Goal: Information Seeking & Learning: Find specific fact

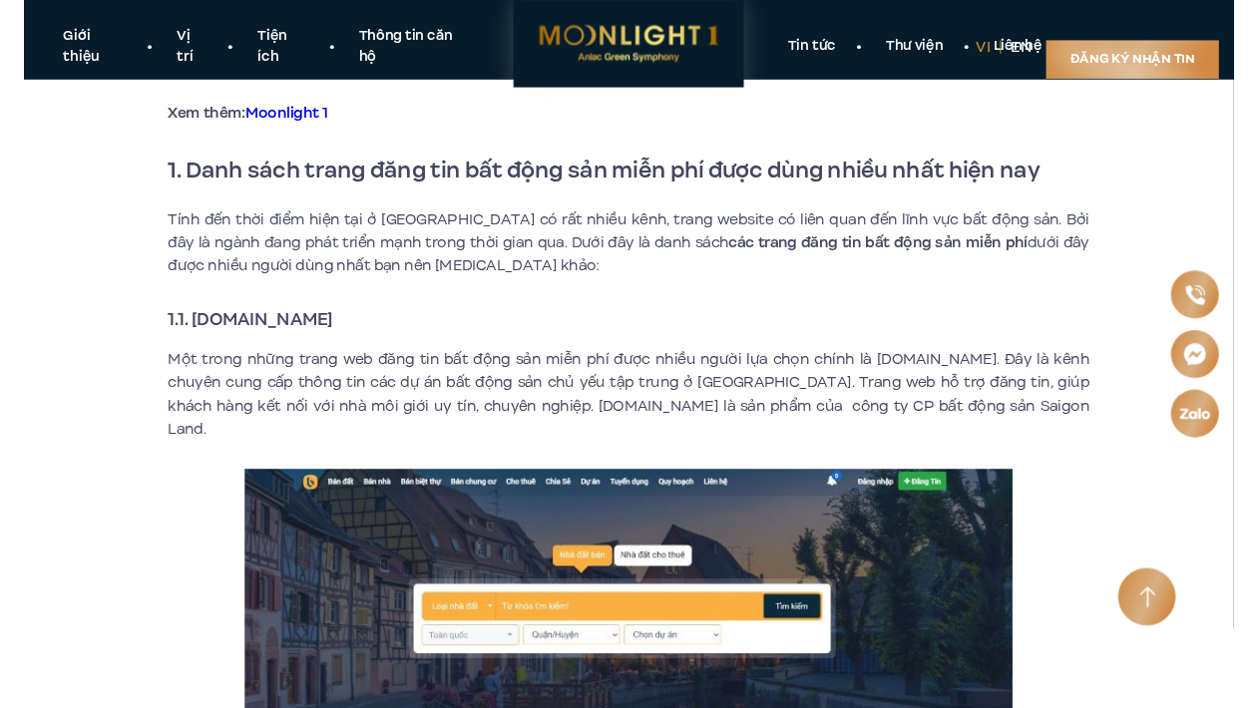
scroll to position [663, 0]
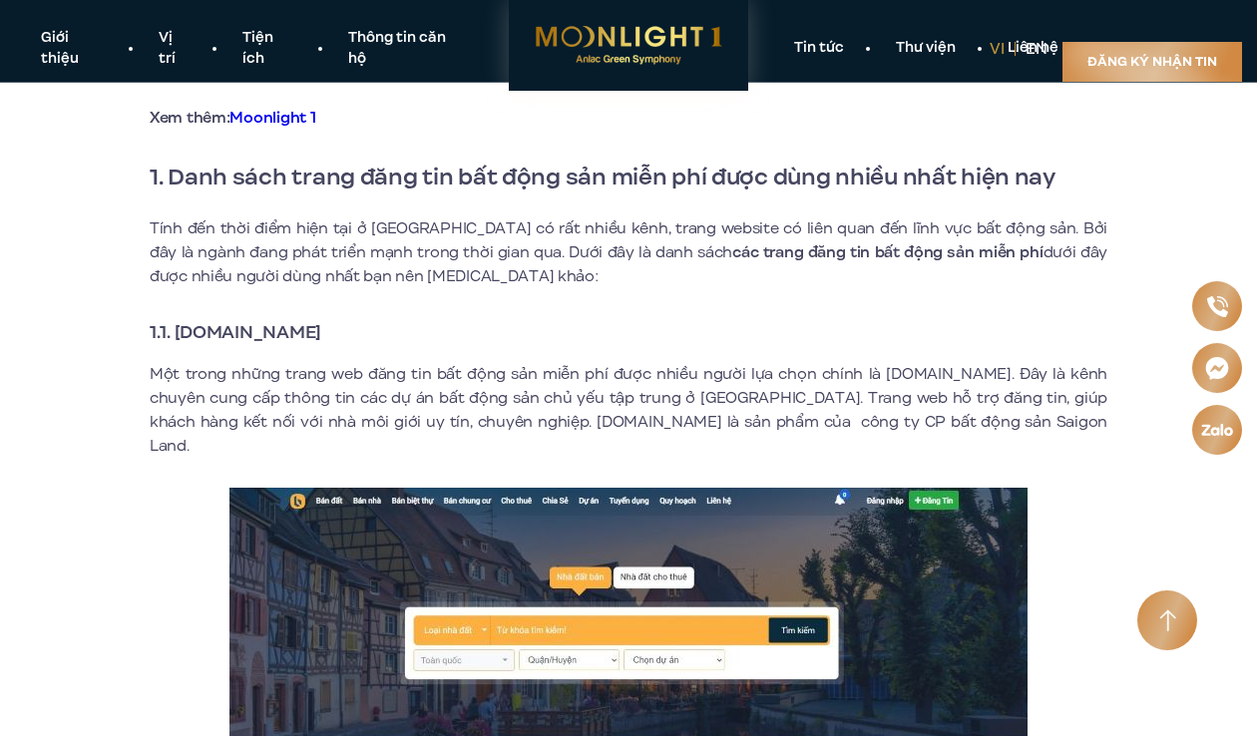
drag, startPoint x: 177, startPoint y: 333, endPoint x: 367, endPoint y: 336, distance: 190.5
click at [367, 336] on h3 "1.1. [DOMAIN_NAME]" at bounding box center [628, 332] width 957 height 28
copy strong "[DOMAIN_NAME]"
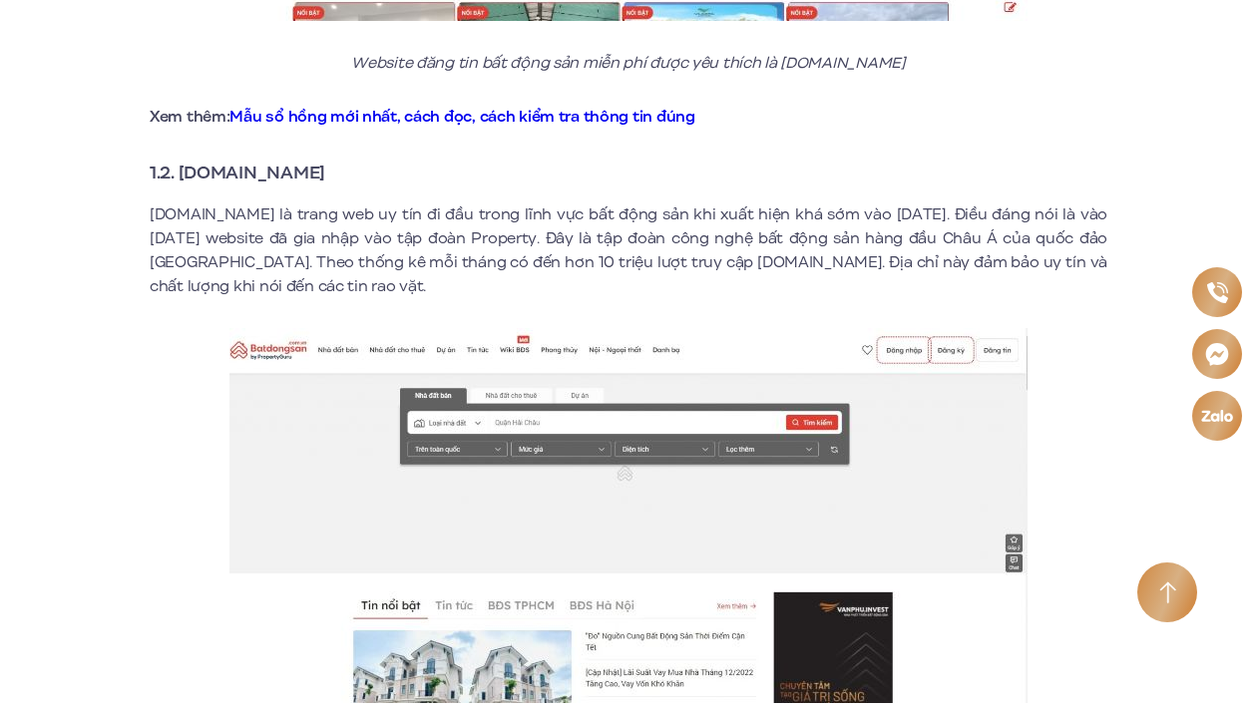
scroll to position [1514, 0]
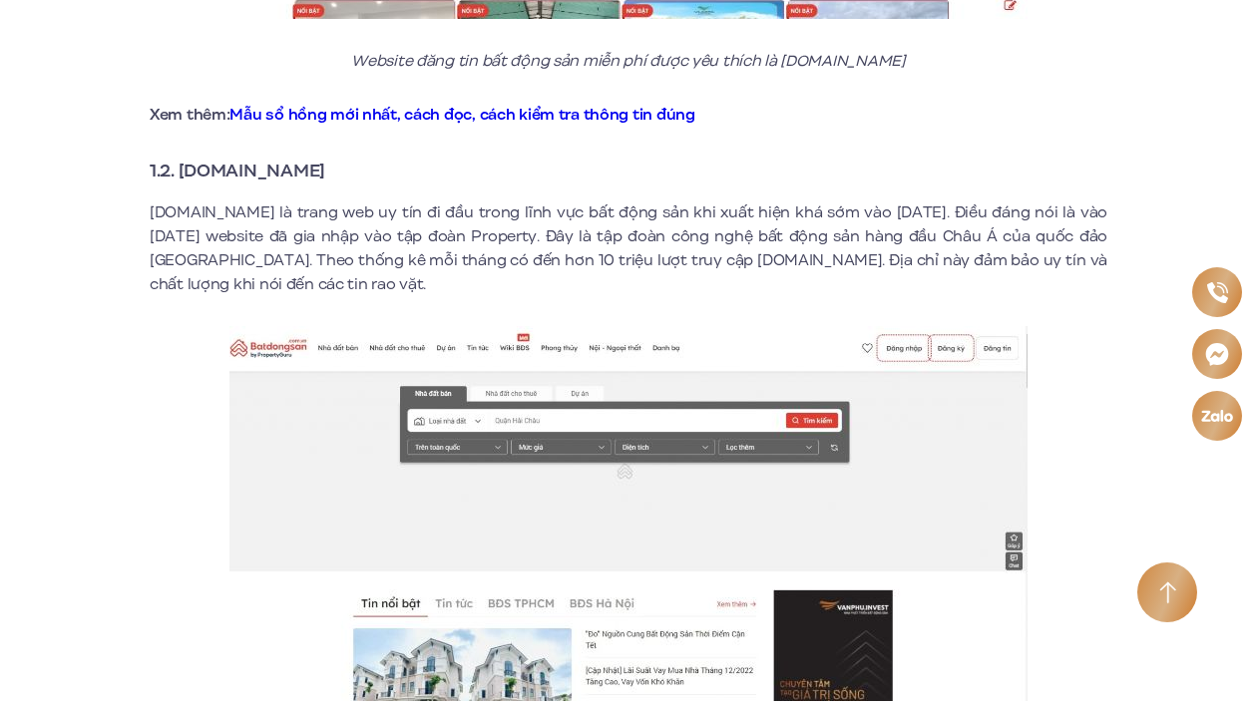
drag, startPoint x: 181, startPoint y: 147, endPoint x: 359, endPoint y: 146, distance: 178.5
click at [359, 157] on h3 "1.2. [DOMAIN_NAME]" at bounding box center [628, 171] width 957 height 28
copy strong "Batdongsan.com.vn"
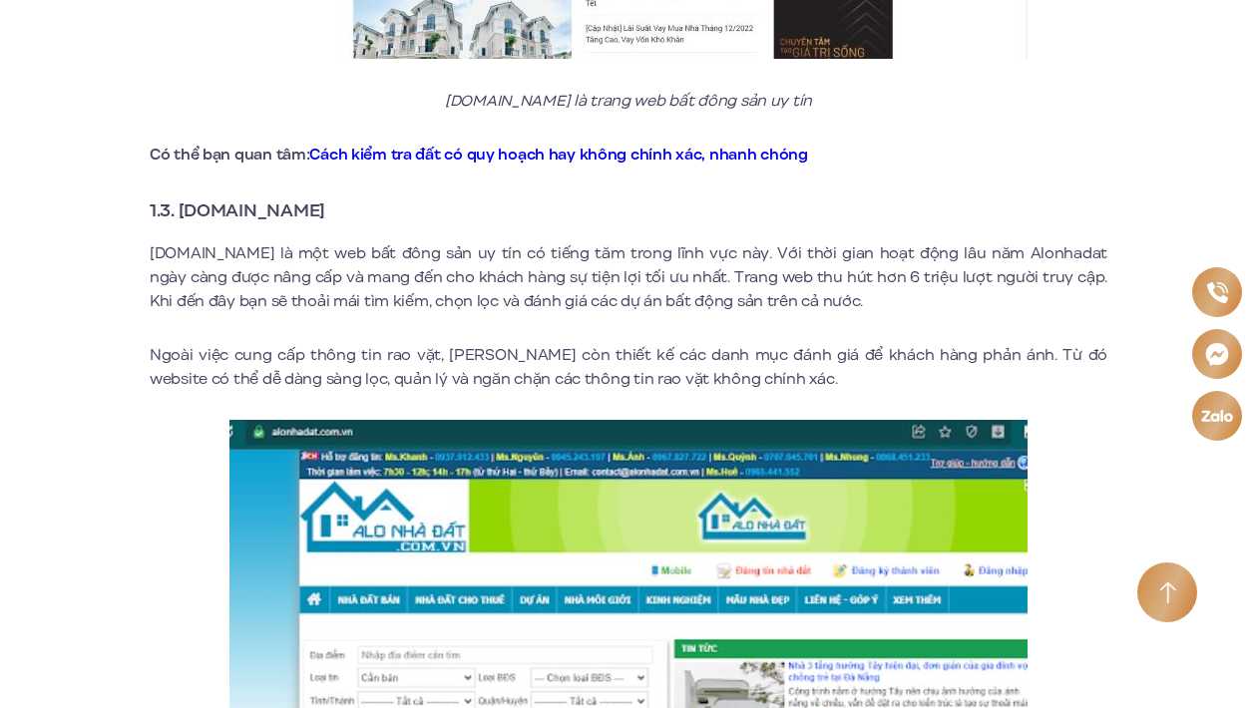
scroll to position [2158, 0]
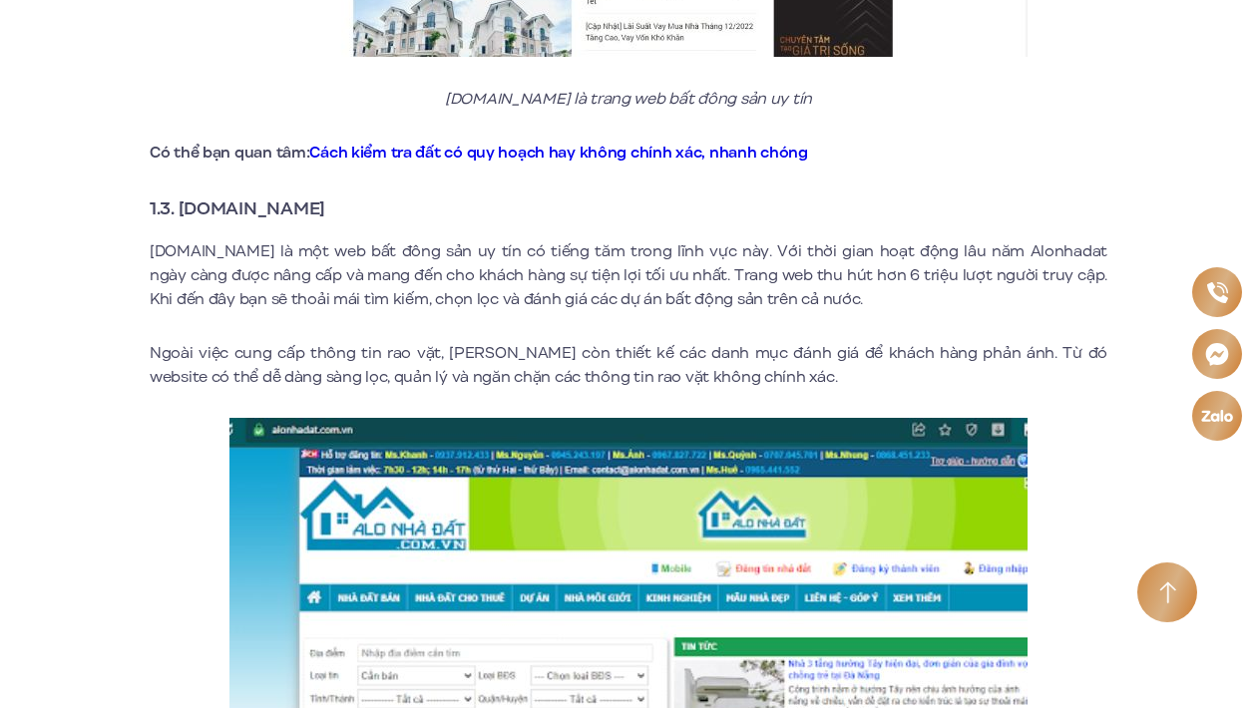
drag, startPoint x: 178, startPoint y: 183, endPoint x: 356, endPoint y: 186, distance: 178.6
click at [356, 194] on h3 "1.3. [DOMAIN_NAME]" at bounding box center [628, 208] width 957 height 28
copy strong "Alonhadat.com.vn"
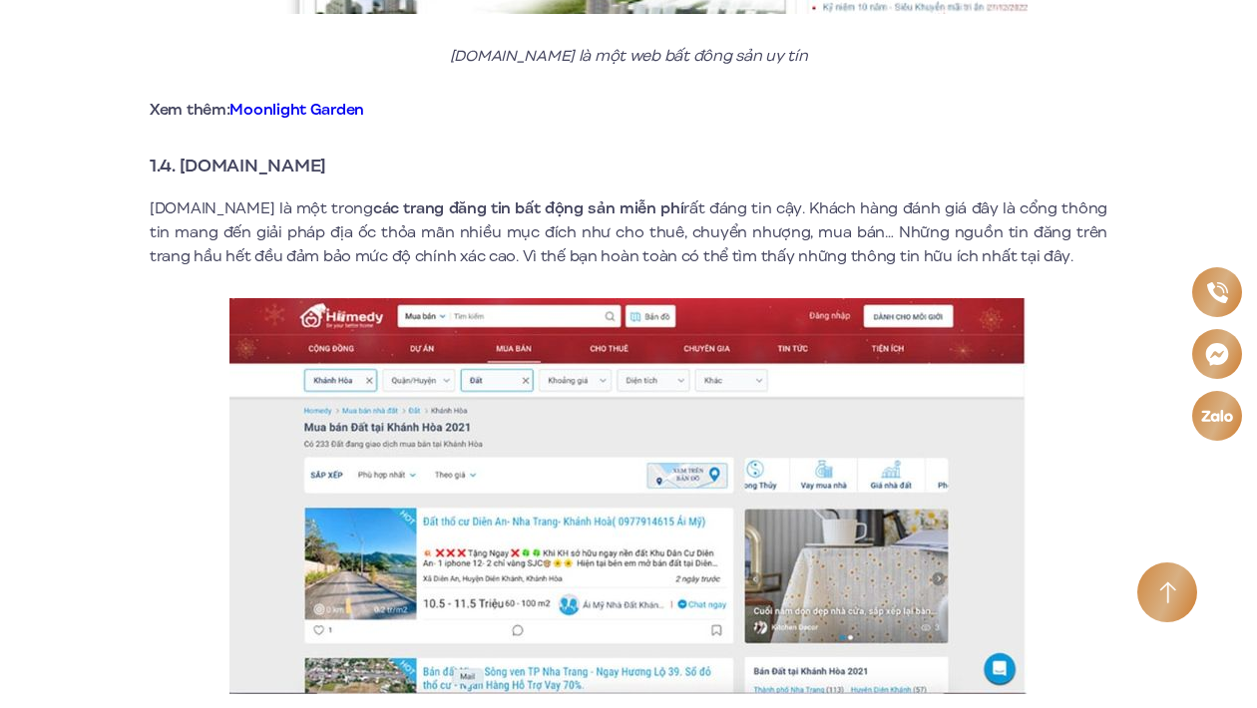
scroll to position [3016, 0]
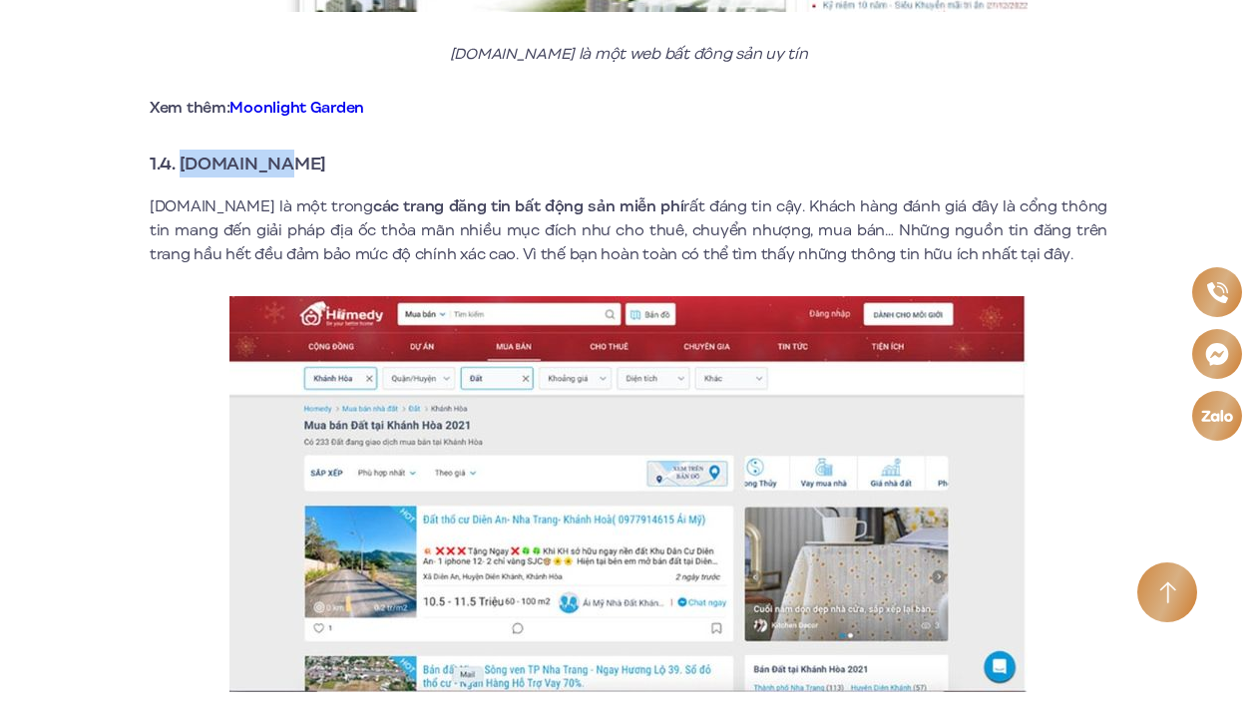
drag, startPoint x: 182, startPoint y: 140, endPoint x: 295, endPoint y: 142, distance: 113.7
click at [295, 151] on strong "1.4. [DOMAIN_NAME]" at bounding box center [238, 164] width 177 height 26
copy strong "Homedy.com"
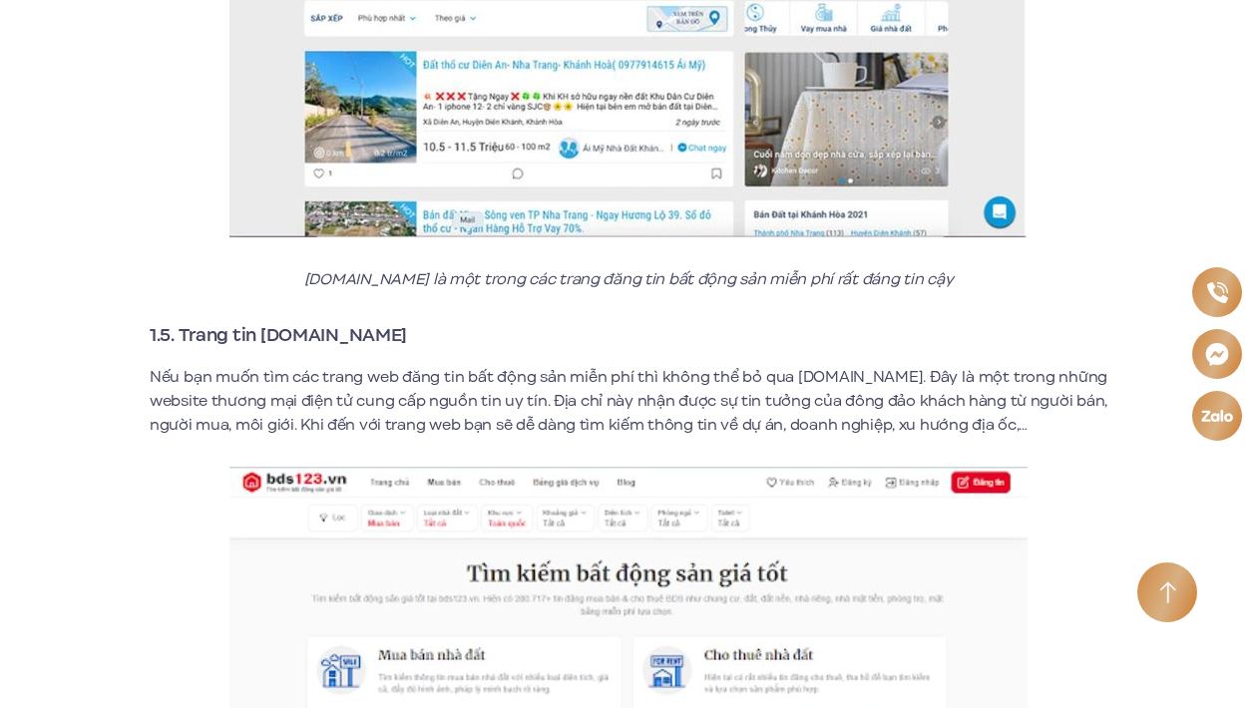
scroll to position [3520, 0]
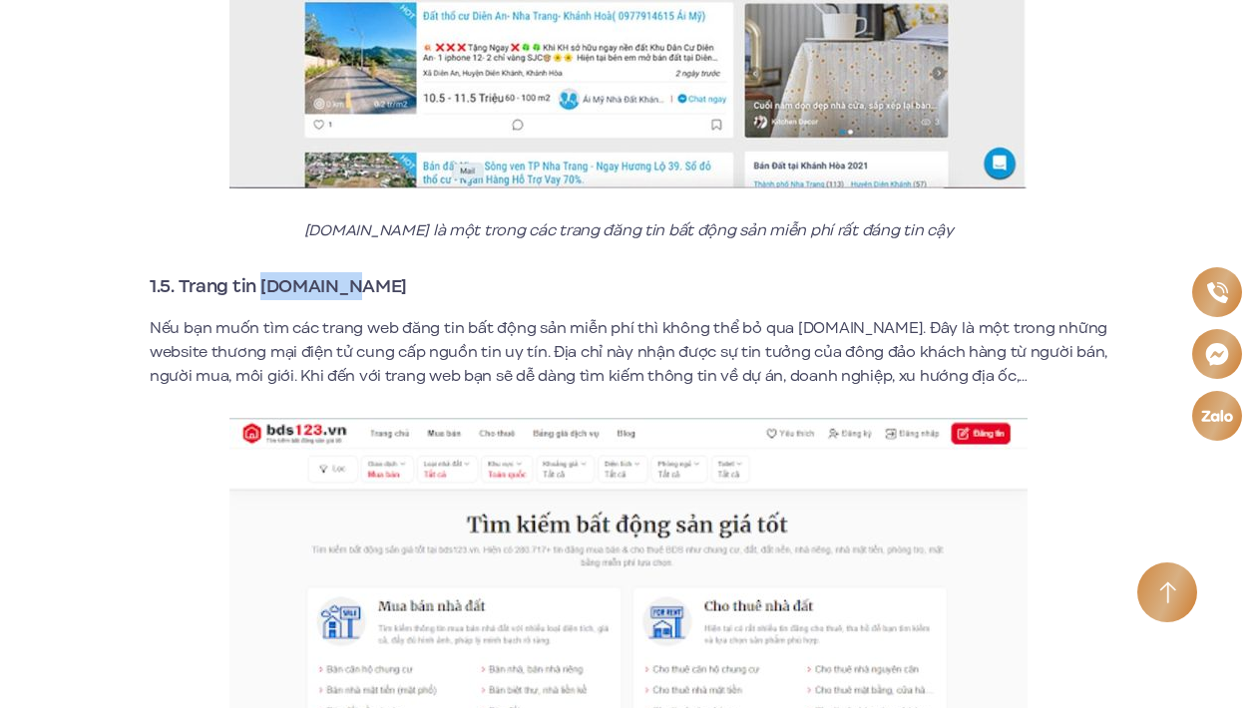
drag, startPoint x: 261, startPoint y: 263, endPoint x: 347, endPoint y: 259, distance: 85.9
click at [347, 273] on strong "1.5. Trang tin [DOMAIN_NAME]" at bounding box center [278, 286] width 257 height 26
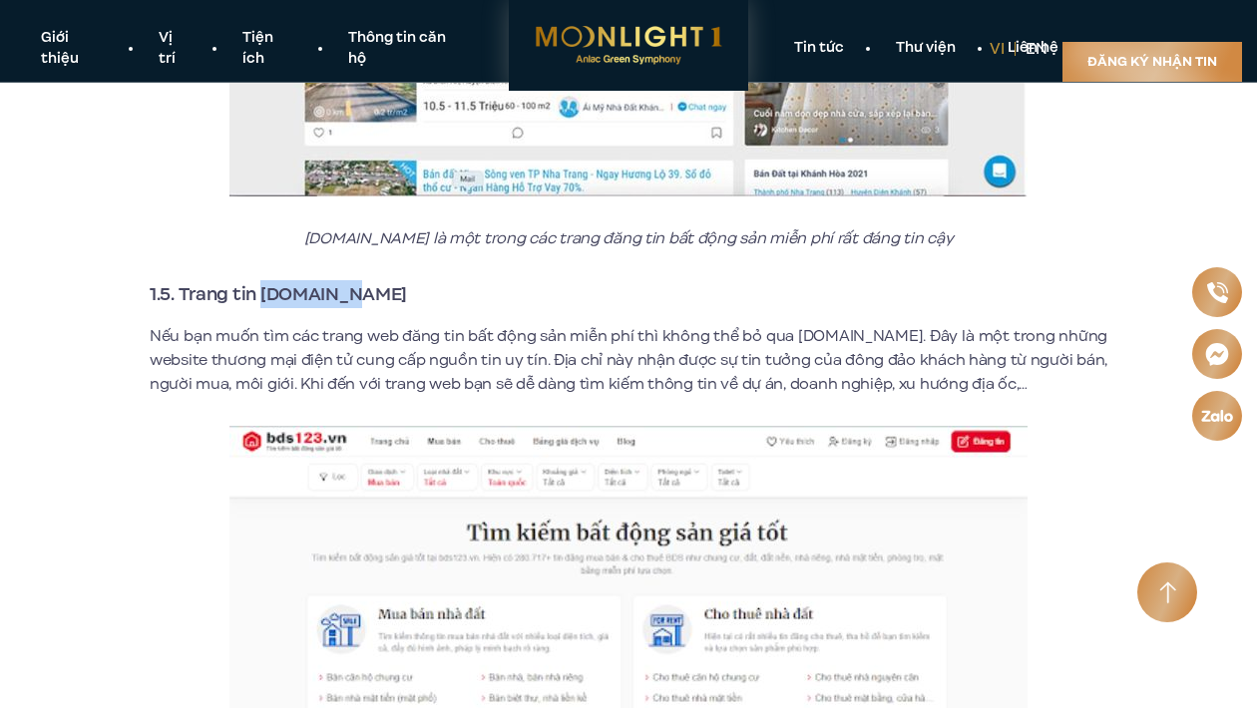
scroll to position [3504, 1]
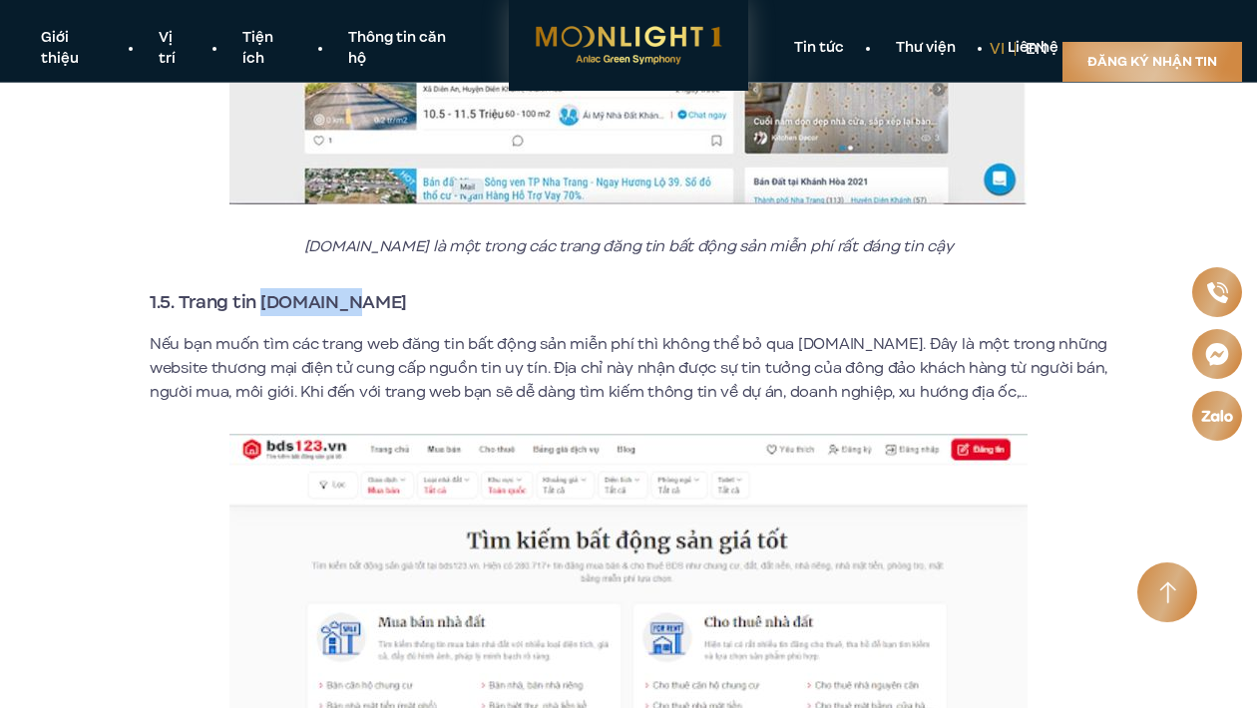
drag, startPoint x: 263, startPoint y: 274, endPoint x: 352, endPoint y: 276, distance: 88.8
click at [352, 288] on h3 "1.5. Trang tin [DOMAIN_NAME]" at bounding box center [628, 302] width 957 height 28
copy strong "bds123.vn"
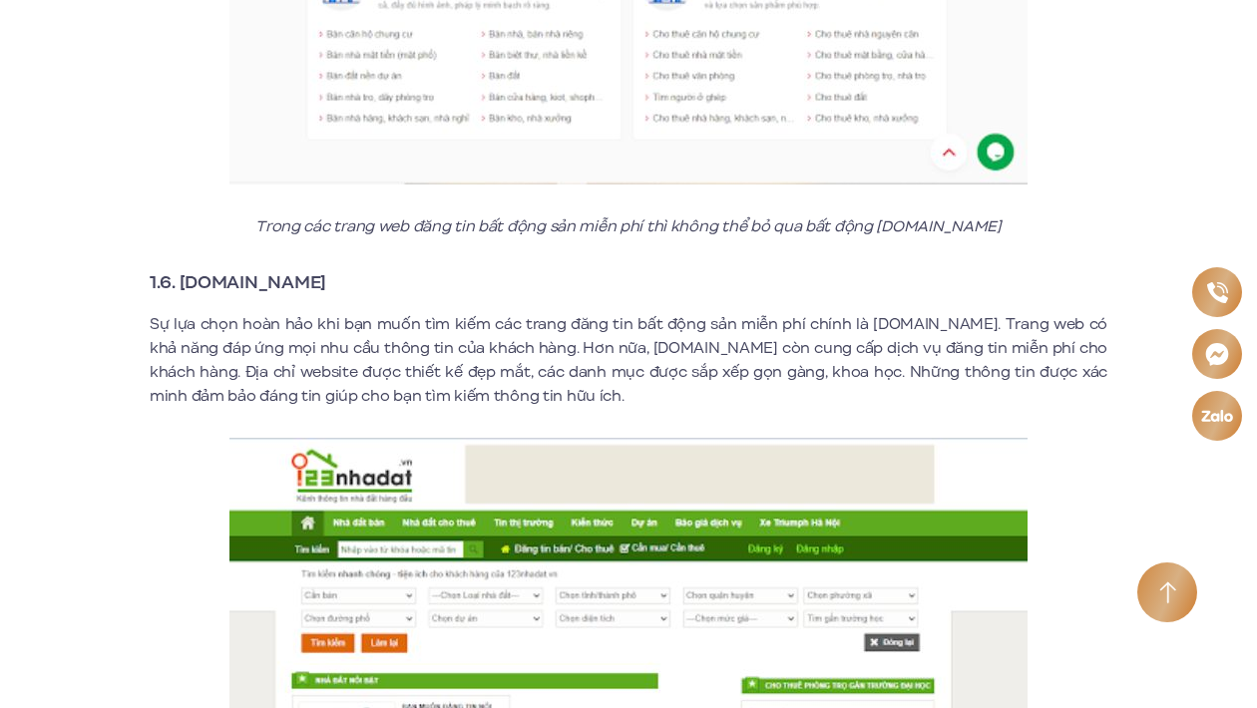
scroll to position [4176, 0]
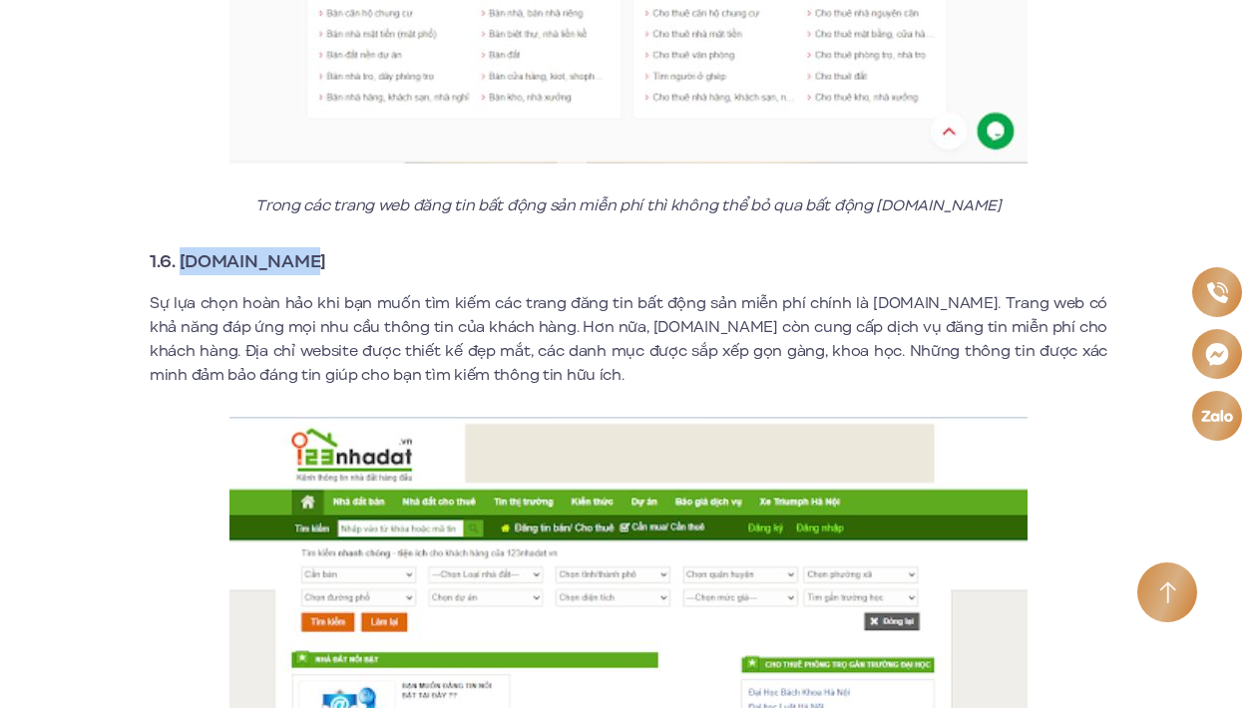
drag, startPoint x: 183, startPoint y: 234, endPoint x: 299, endPoint y: 231, distance: 116.7
click at [299, 247] on h3 "1.6. [DOMAIN_NAME]" at bounding box center [628, 261] width 957 height 28
copy strong "123nhadat.vn"
